Goal: Find specific page/section: Find specific page/section

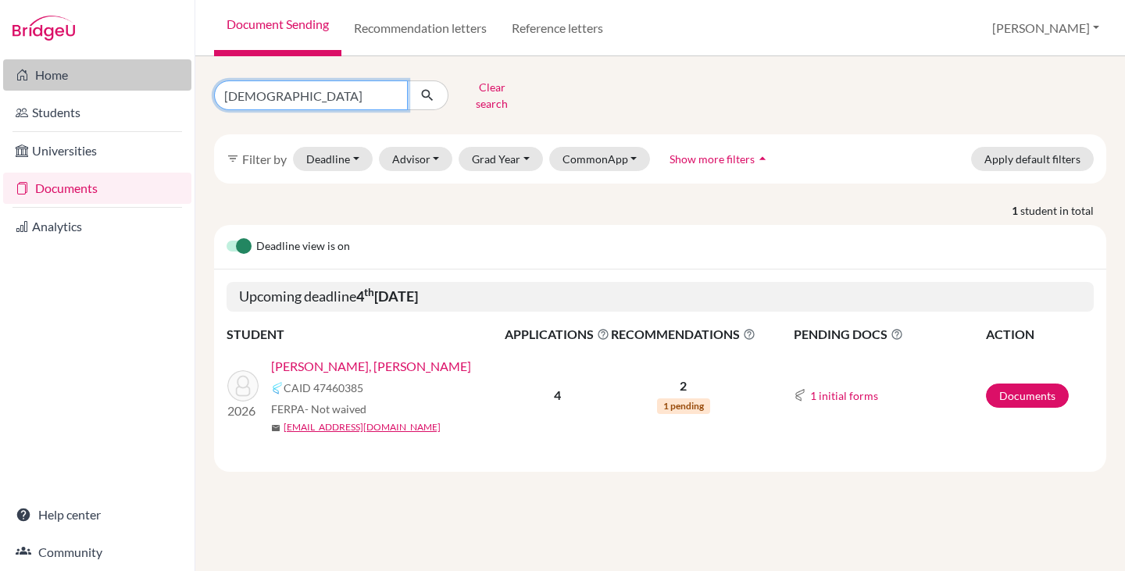
drag, startPoint x: 292, startPoint y: 91, endPoint x: 184, endPoint y: 85, distance: 108.0
click at [184, 85] on div "Home Students Universities Documents Analytics Help center Community Document S…" at bounding box center [562, 285] width 1125 height 571
type input "[PERSON_NAME]"
click button "submit" at bounding box center [427, 96] width 41 height 30
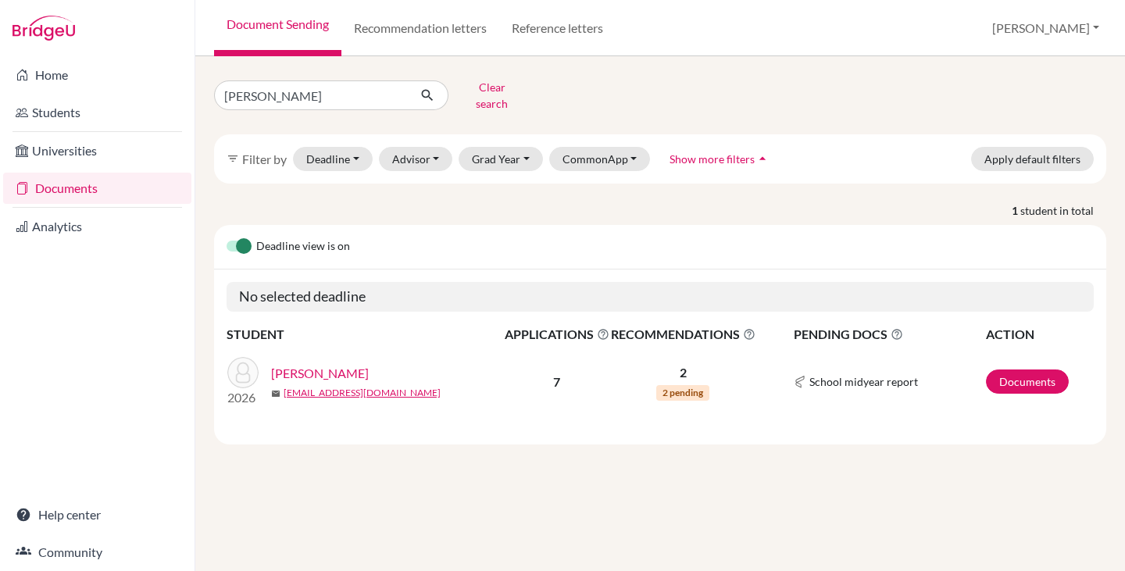
click at [311, 364] on link "[PERSON_NAME]" at bounding box center [320, 373] width 98 height 19
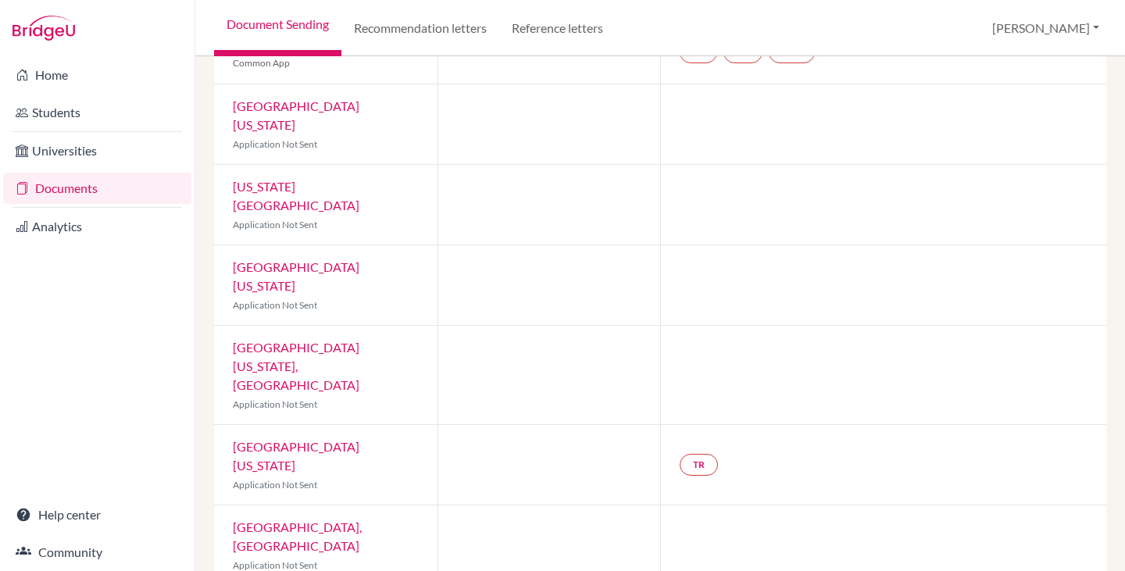
scroll to position [169, 0]
